Goal: Transaction & Acquisition: Purchase product/service

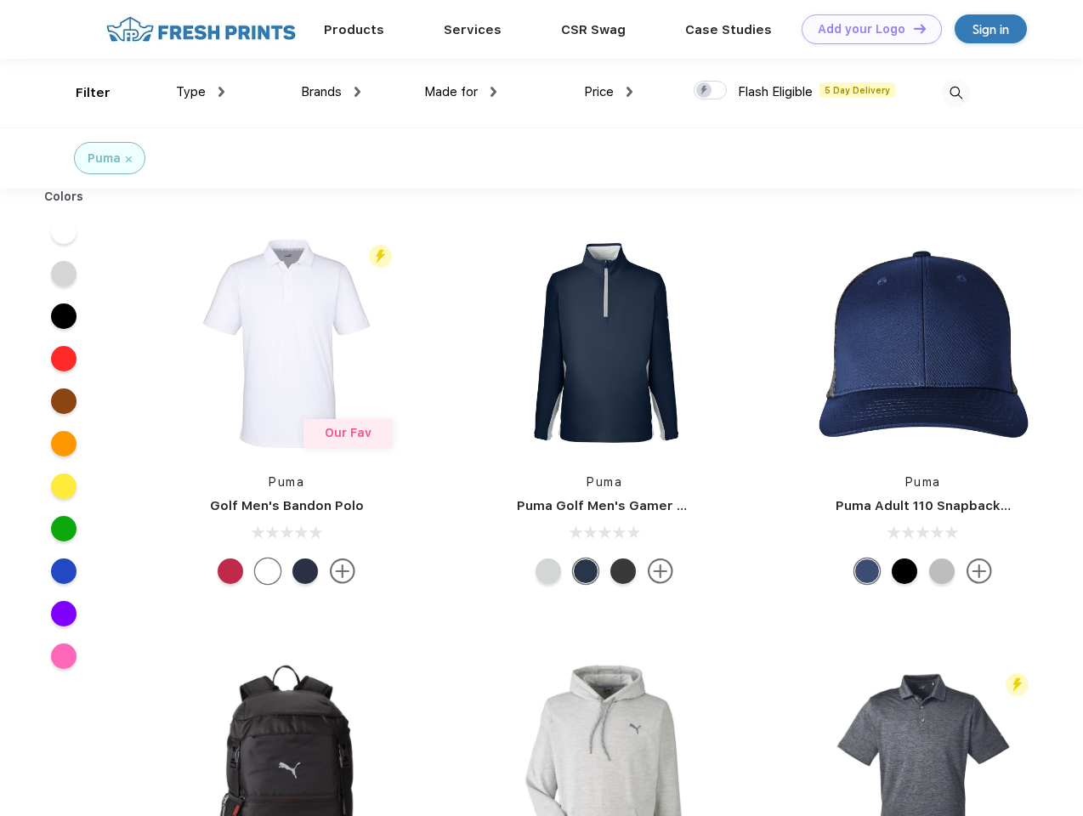
click at [866, 29] on link "Add your Logo Design Tool" at bounding box center [872, 29] width 140 height 30
click at [0, 0] on div "Design Tool" at bounding box center [0, 0] width 0 height 0
click at [912, 28] on link "Add your Logo Design Tool" at bounding box center [872, 29] width 140 height 30
click at [82, 93] on div "Filter" at bounding box center [93, 93] width 35 height 20
click at [201, 92] on span "Type" at bounding box center [191, 91] width 30 height 15
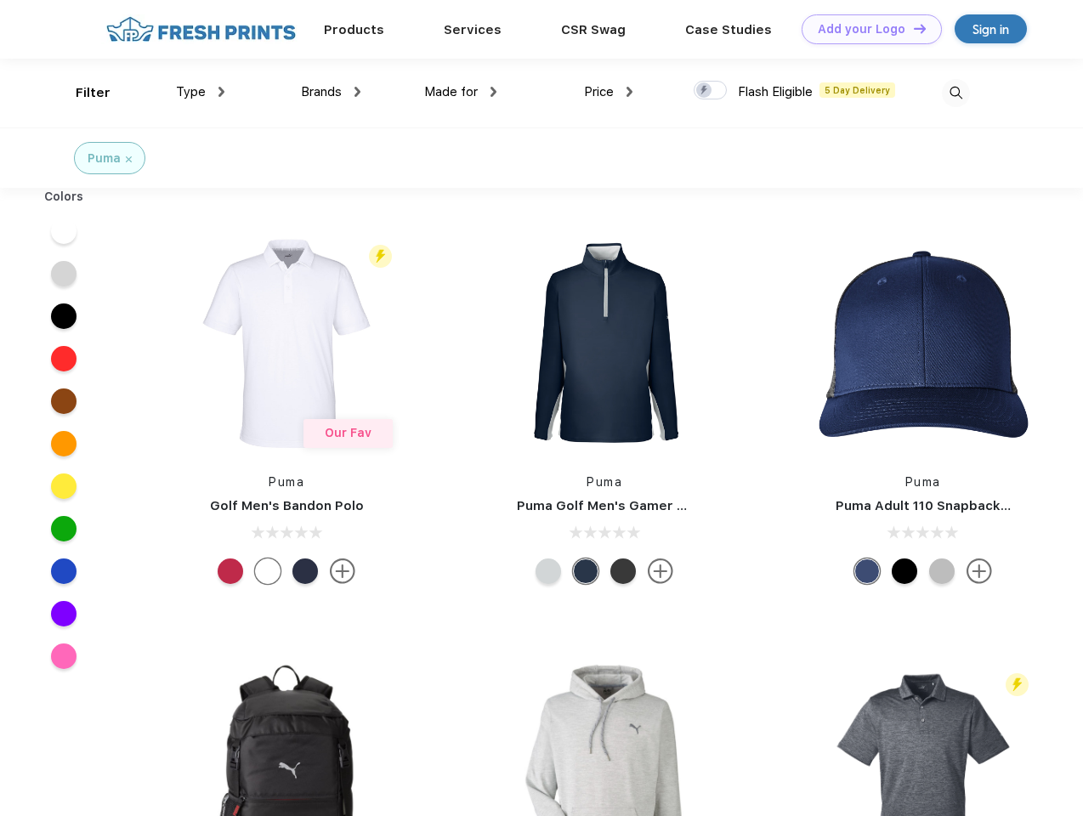
click at [331, 92] on span "Brands" at bounding box center [321, 91] width 41 height 15
click at [461, 92] on span "Made for" at bounding box center [451, 91] width 54 height 15
click at [609, 92] on span "Price" at bounding box center [599, 91] width 30 height 15
click at [711, 91] on div at bounding box center [710, 90] width 33 height 19
click at [705, 91] on input "checkbox" at bounding box center [699, 85] width 11 height 11
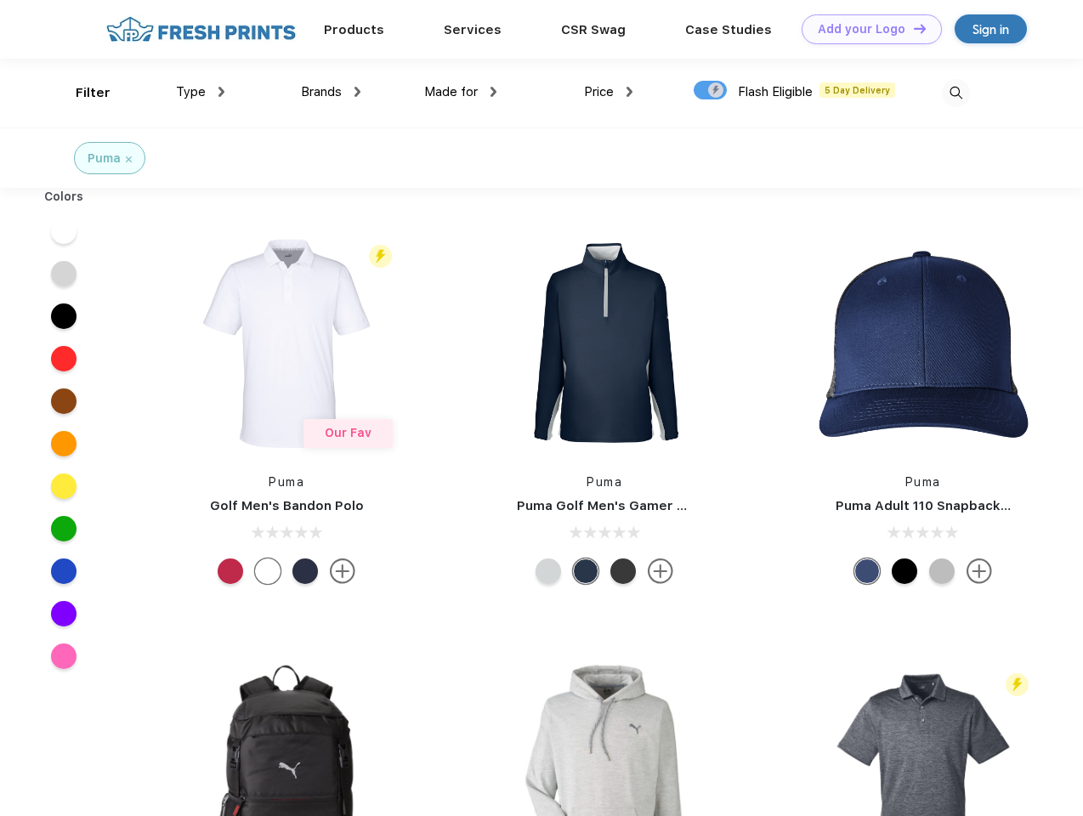
click at [956, 93] on img at bounding box center [956, 93] width 28 height 28
